Goal: Transaction & Acquisition: Purchase product/service

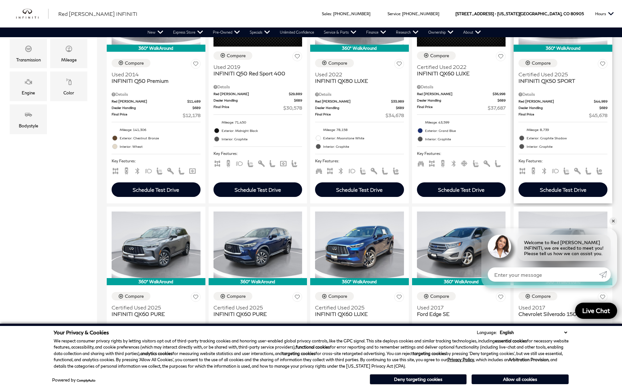
scroll to position [230, 0]
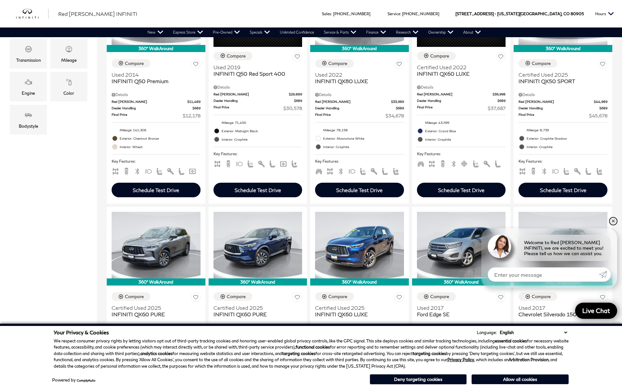
click at [613, 221] on link "✕" at bounding box center [613, 221] width 8 height 8
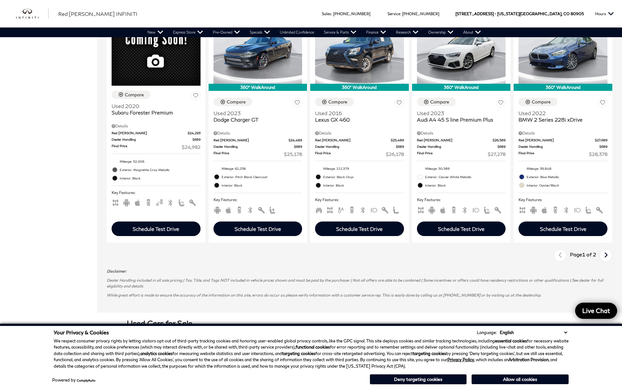
scroll to position [888, 0]
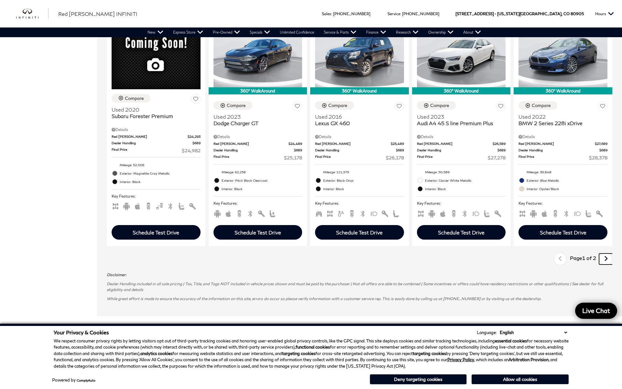
click at [605, 259] on icon "next page" at bounding box center [606, 259] width 4 height 10
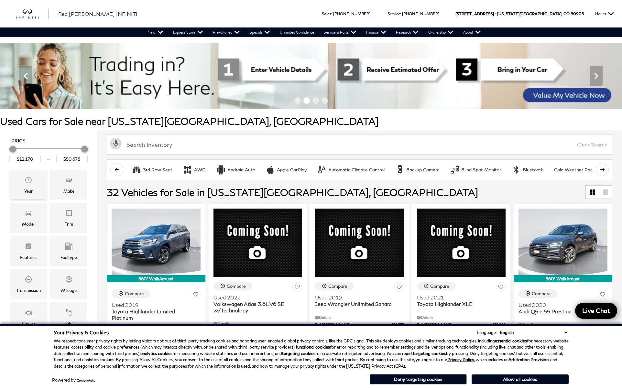
click at [16, 190] on div "Year" at bounding box center [28, 185] width 37 height 30
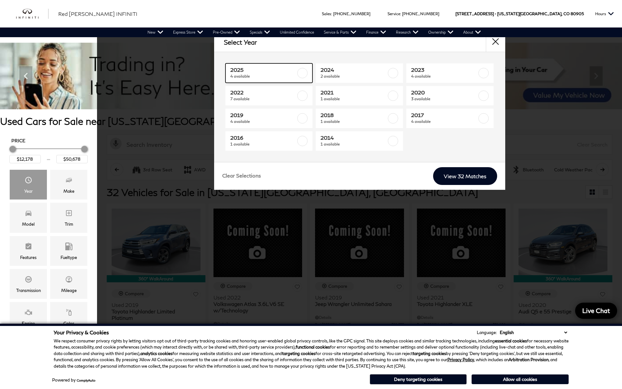
click at [300, 74] on label at bounding box center [302, 73] width 10 height 10
type input "$45,678"
type input "$48,678"
checkbox input "true"
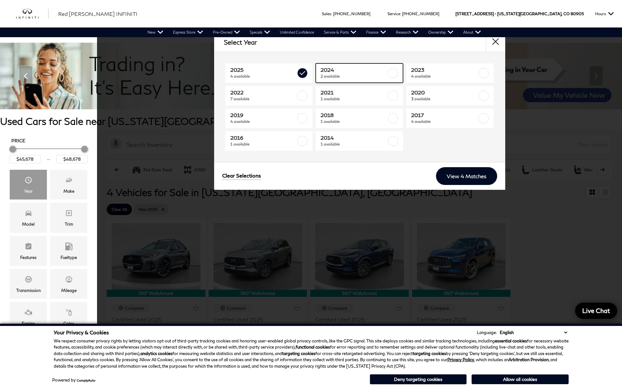
click at [395, 73] on label at bounding box center [393, 73] width 10 height 10
type input "$22,678"
checkbox input "true"
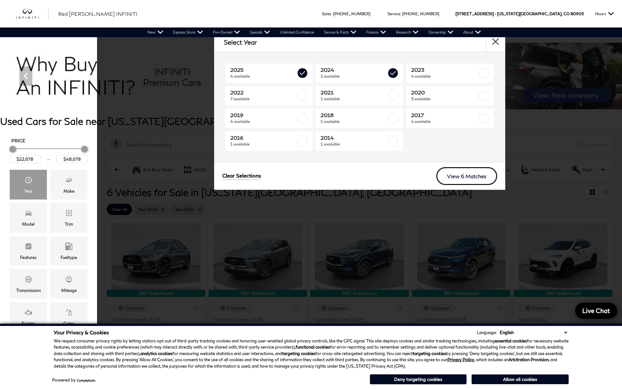
click at [456, 176] on link "View 6 Matches" at bounding box center [466, 176] width 61 height 18
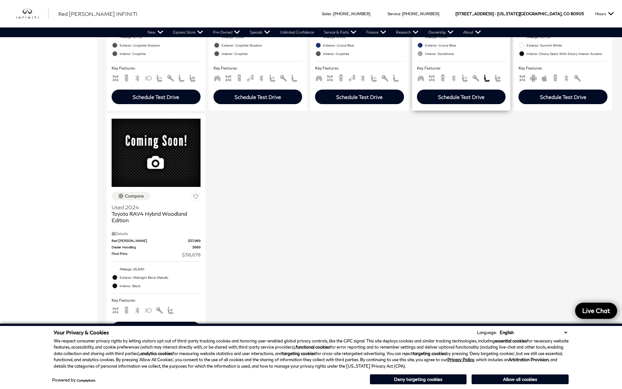
scroll to position [336, 0]
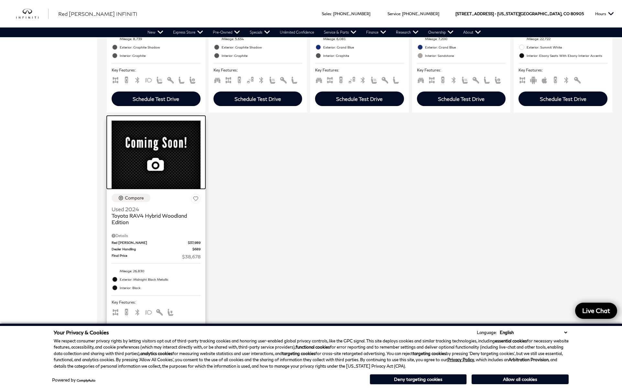
click at [179, 148] on div at bounding box center [156, 152] width 99 height 73
